Goal: Task Accomplishment & Management: Manage account settings

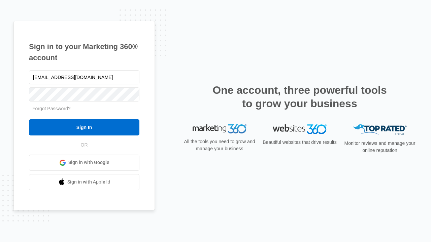
type input "dankie614@gmail.com"
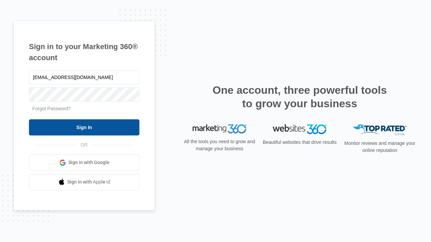
click at [84, 127] on input "Sign In" at bounding box center [84, 128] width 110 height 16
